Goal: Task Accomplishment & Management: Use online tool/utility

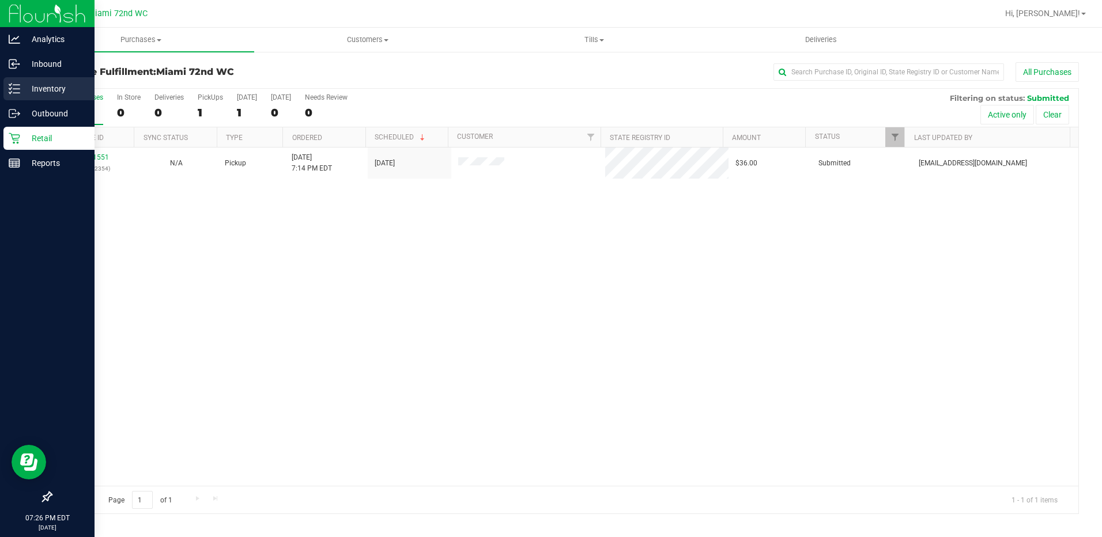
click at [29, 80] on div "Purchase Fulfillment: Miami 72nd WC All Purchases All Purchases 1 In Store 0 De…" at bounding box center [565, 288] width 1074 height 475
click at [25, 84] on p "Inventory" at bounding box center [54, 89] width 69 height 14
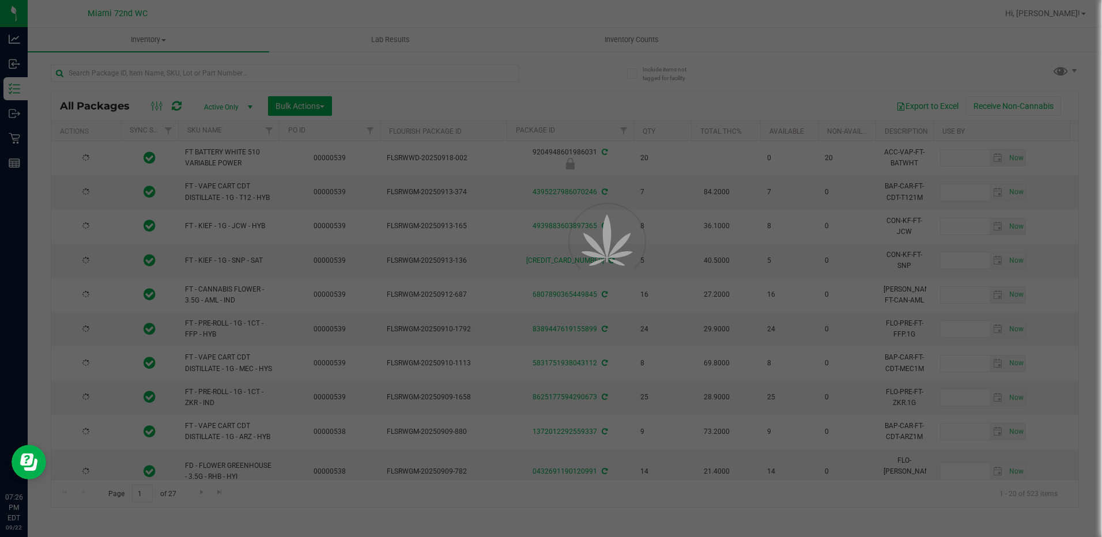
click at [219, 73] on div at bounding box center [551, 268] width 1102 height 537
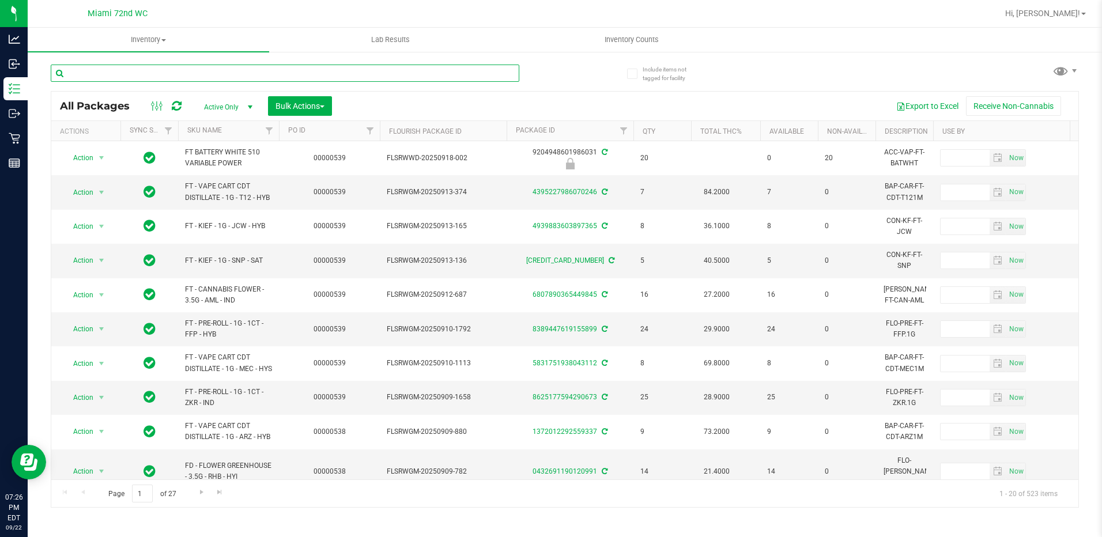
click at [219, 73] on input "text" at bounding box center [285, 73] width 468 height 17
type input "zkr"
